Goal: Find specific page/section: Find specific page/section

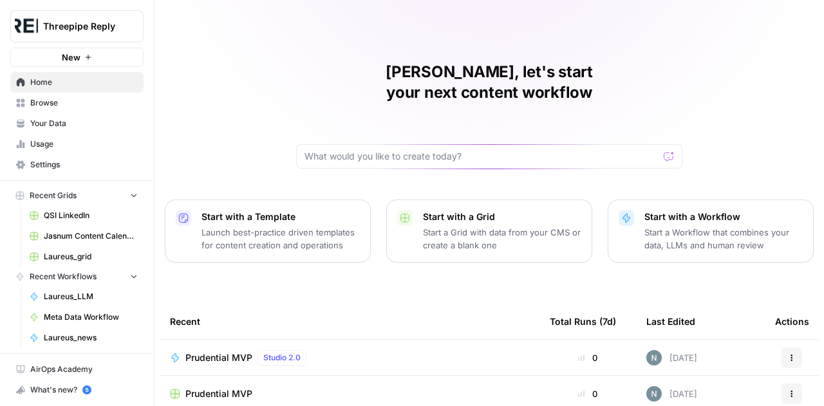
click at [61, 251] on span "Laureus_grid" at bounding box center [91, 257] width 94 height 12
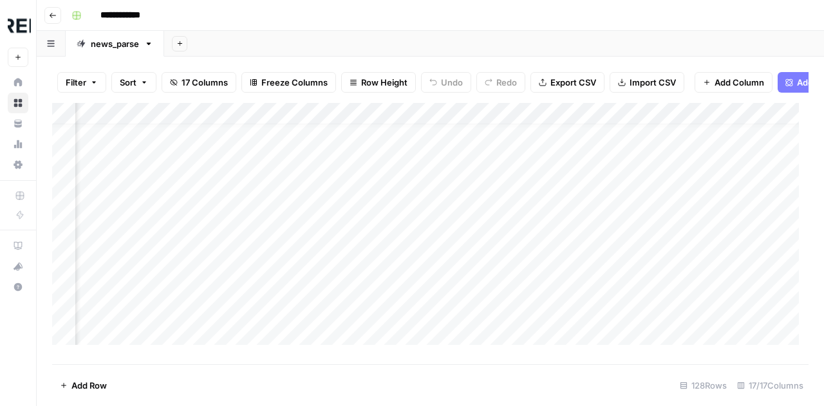
scroll to position [17, 1283]
click at [395, 172] on div "Add Column" at bounding box center [430, 229] width 756 height 252
click at [663, 169] on div "Add Column" at bounding box center [430, 229] width 756 height 252
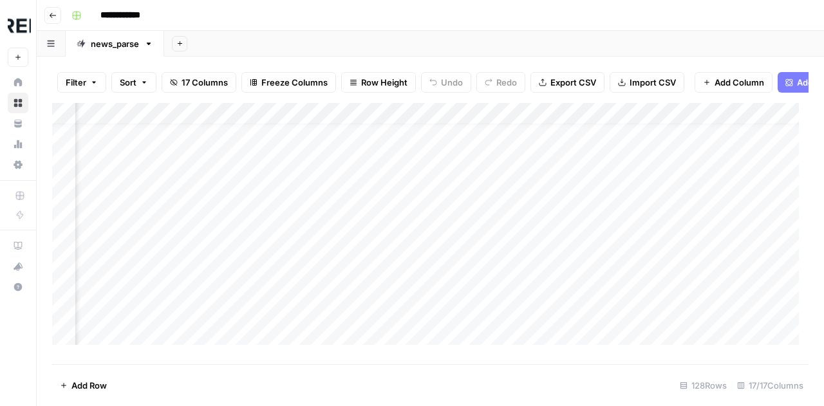
scroll to position [17, 483]
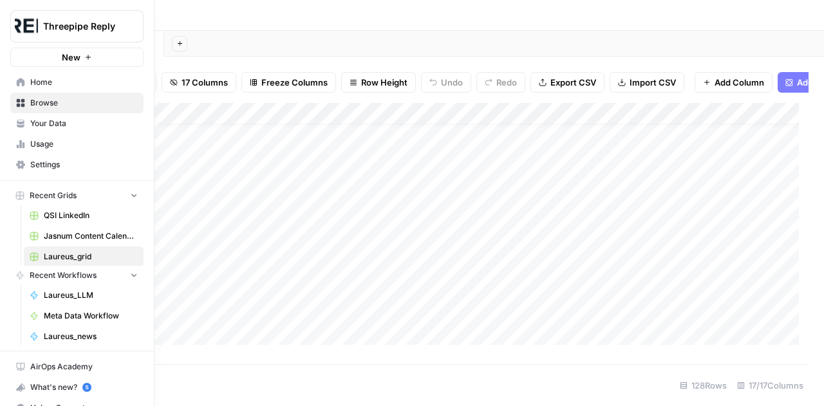
click at [17, 83] on icon at bounding box center [21, 82] width 8 height 8
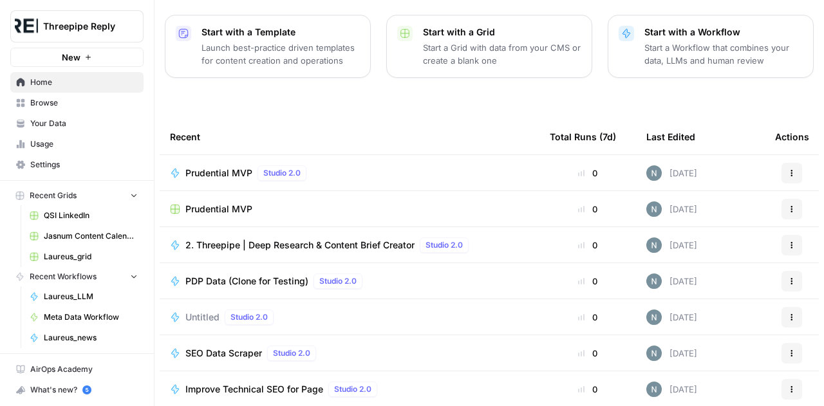
scroll to position [185, 0]
click at [355, 239] on span "2. Threepipe | Deep Research & Content Brief Creator" at bounding box center [299, 245] width 229 height 13
